Goal: Transaction & Acquisition: Purchase product/service

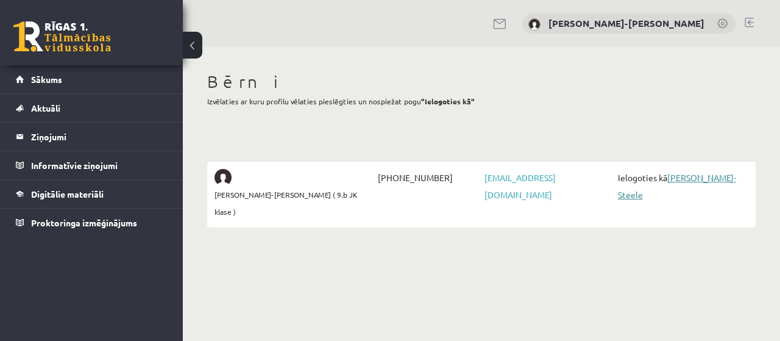
click at [703, 175] on link "[PERSON_NAME]-Steele" at bounding box center [677, 186] width 118 height 28
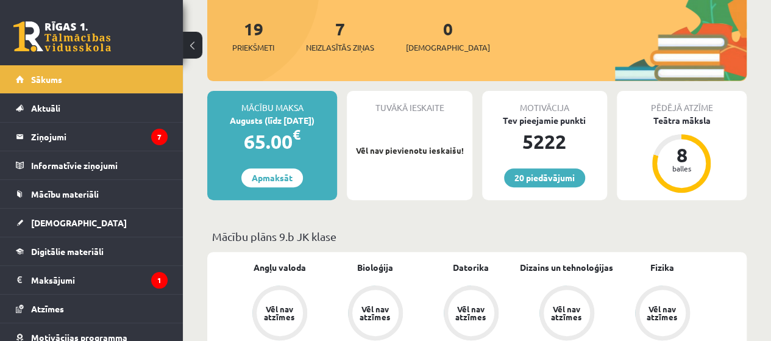
scroll to position [241, 0]
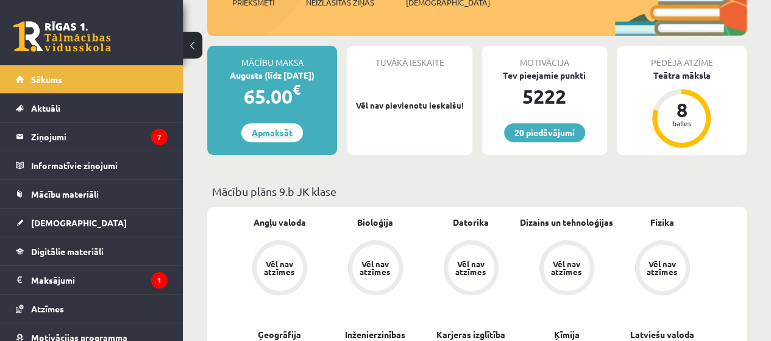
click at [269, 134] on link "Apmaksāt" at bounding box center [272, 132] width 62 height 19
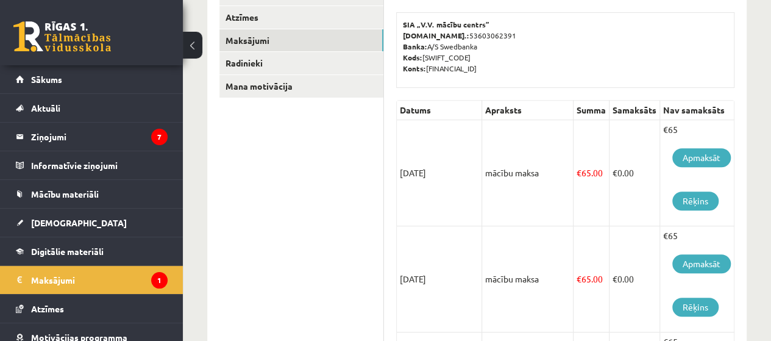
scroll to position [237, 0]
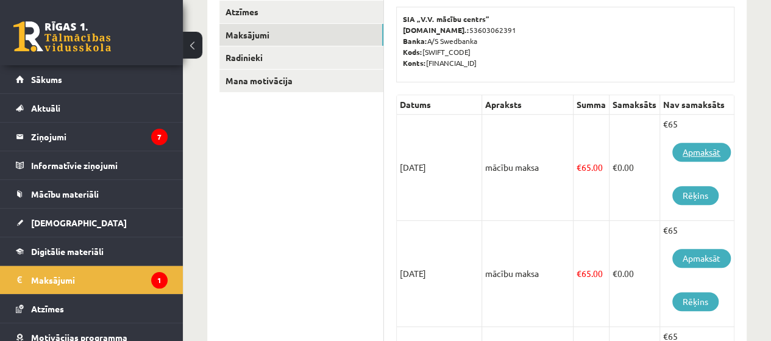
click at [701, 146] on link "Apmaksāt" at bounding box center [701, 152] width 59 height 19
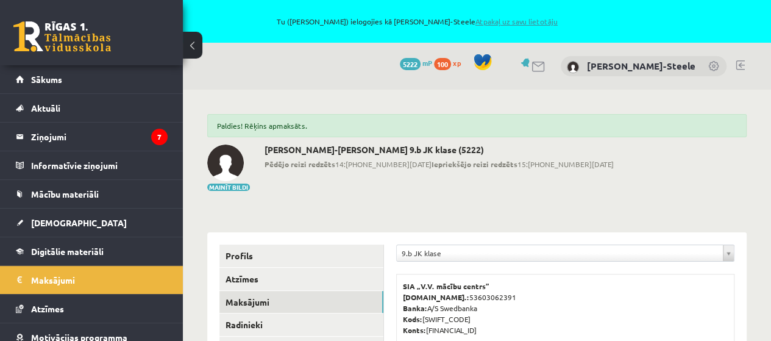
click at [510, 19] on link "Atpakaļ uz savu lietotāju" at bounding box center [516, 21] width 82 height 10
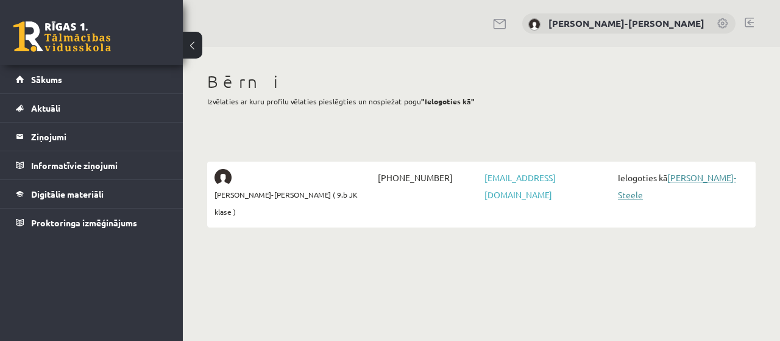
click at [705, 176] on link "[PERSON_NAME]-Steele" at bounding box center [677, 186] width 118 height 28
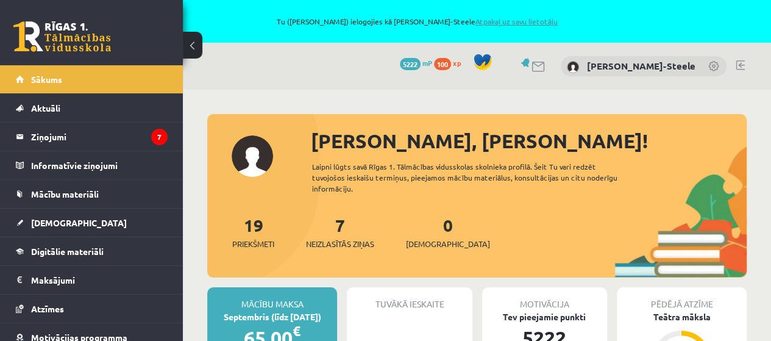
click at [547, 21] on link "Atpakaļ uz savu lietotāju" at bounding box center [516, 21] width 82 height 10
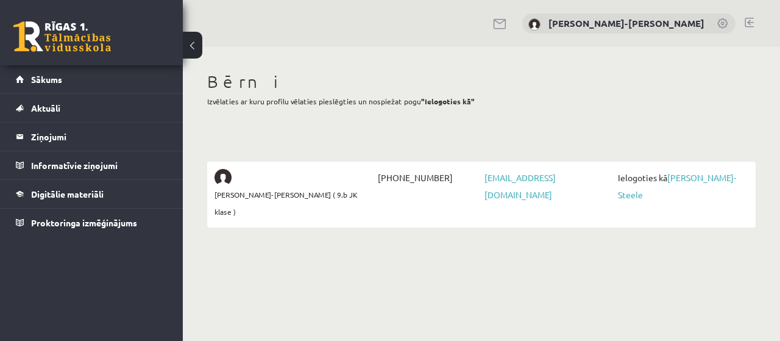
click at [750, 20] on link at bounding box center [749, 23] width 9 height 10
